Goal: Task Accomplishment & Management: Manage account settings

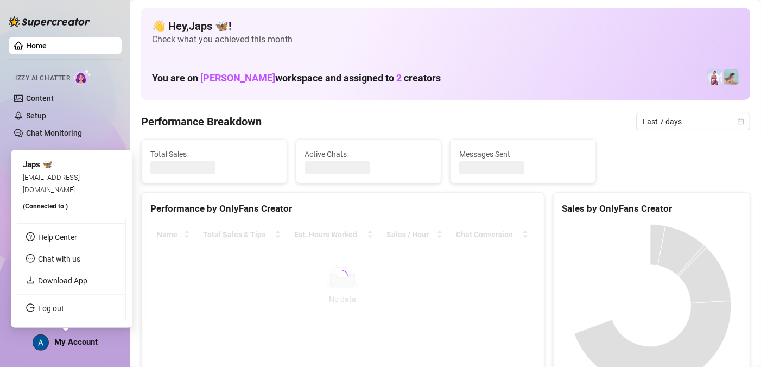
click at [70, 344] on span "My Account" at bounding box center [75, 342] width 43 height 10
click at [61, 310] on link "Log out" at bounding box center [51, 308] width 26 height 9
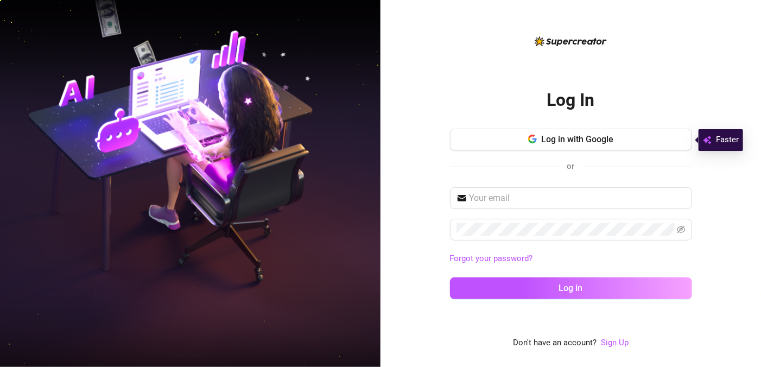
click at [616, 137] on button "Log in with Google" at bounding box center [571, 140] width 242 height 22
